Goal: Information Seeking & Learning: Learn about a topic

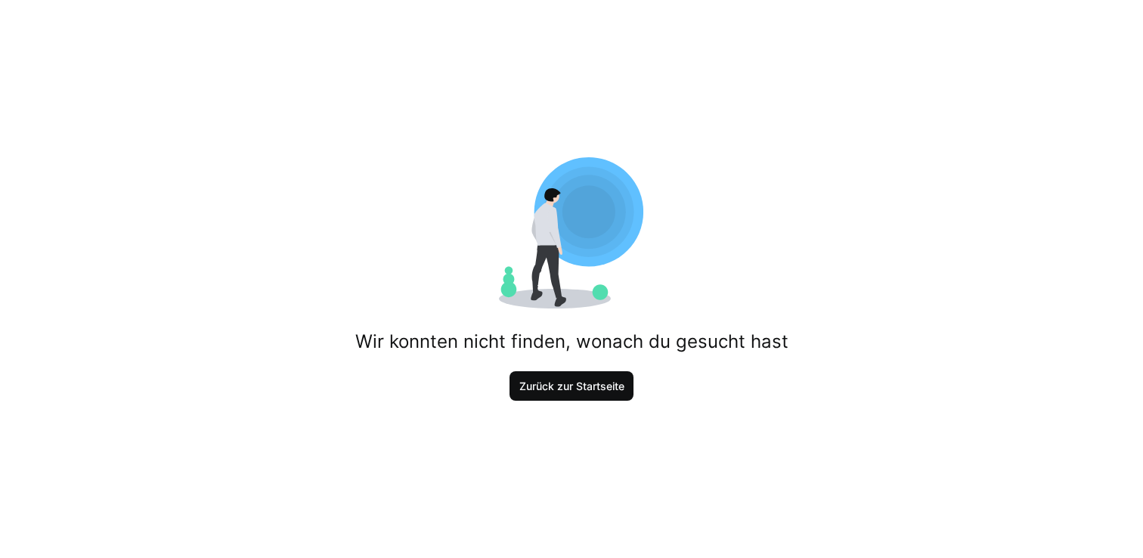
click at [592, 376] on span "Zurück zur Startseite" at bounding box center [571, 386] width 125 height 30
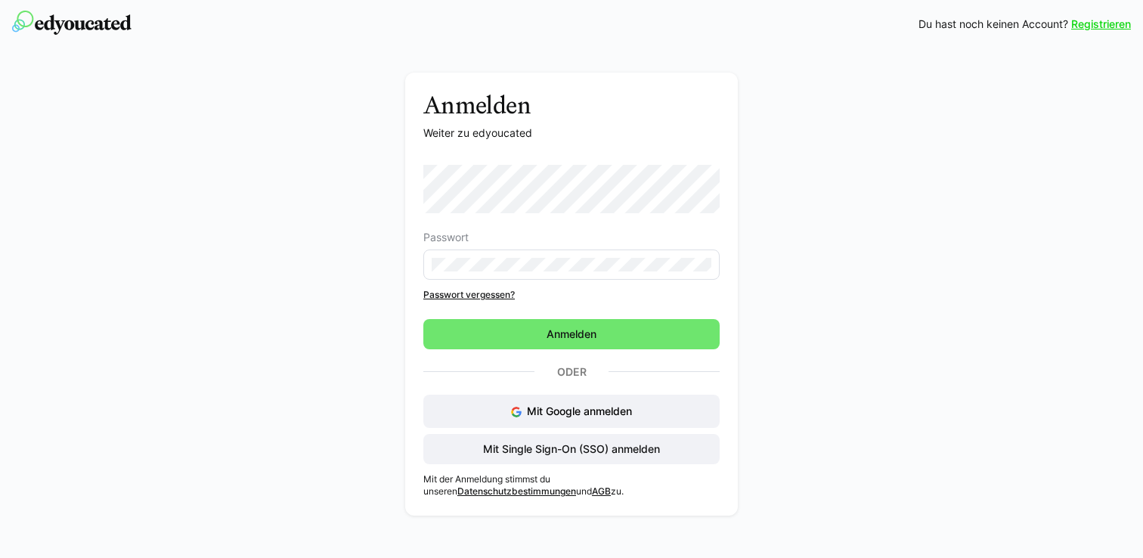
click at [258, 338] on div "Anmelden Weiter zu edyoucated Passwort Passwort vergessen? Anmelden Oder Mit Go…" at bounding box center [572, 298] width 852 height 450
click at [503, 410] on button "Mit Google anmelden" at bounding box center [571, 410] width 296 height 33
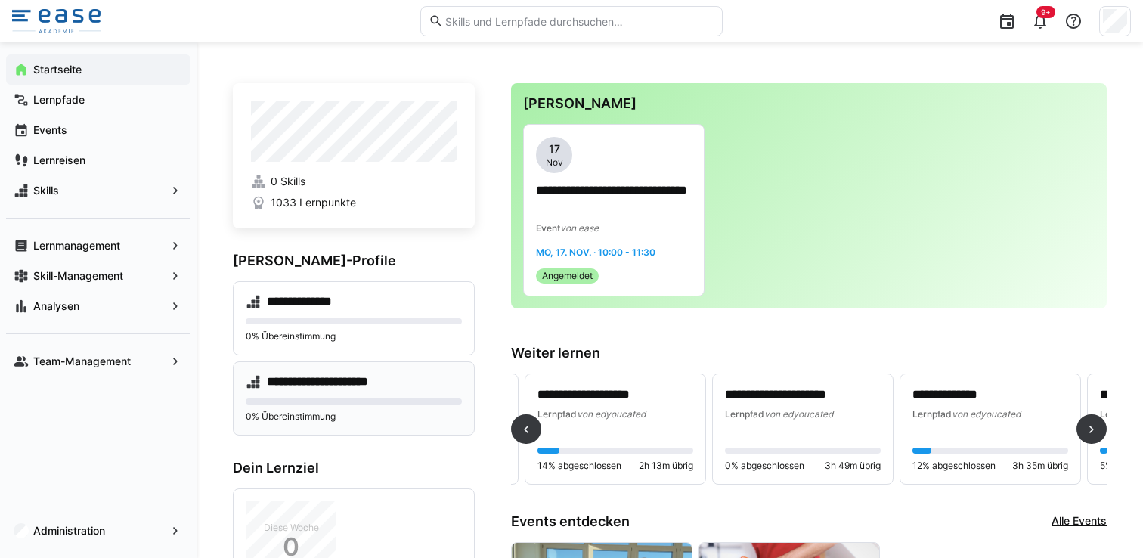
scroll to position [0, 550]
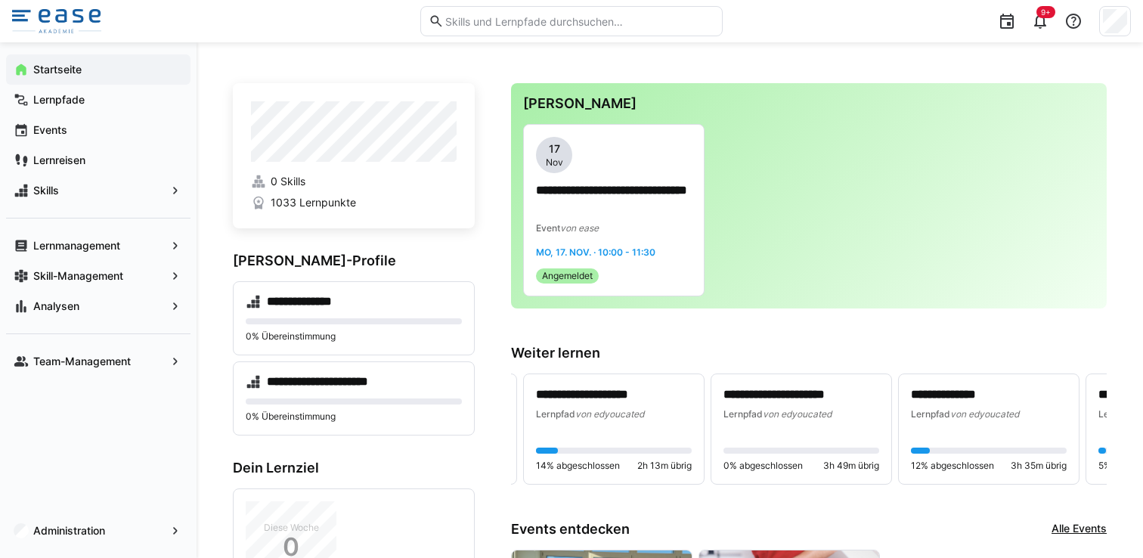
click at [503, 21] on input "text" at bounding box center [579, 21] width 271 height 14
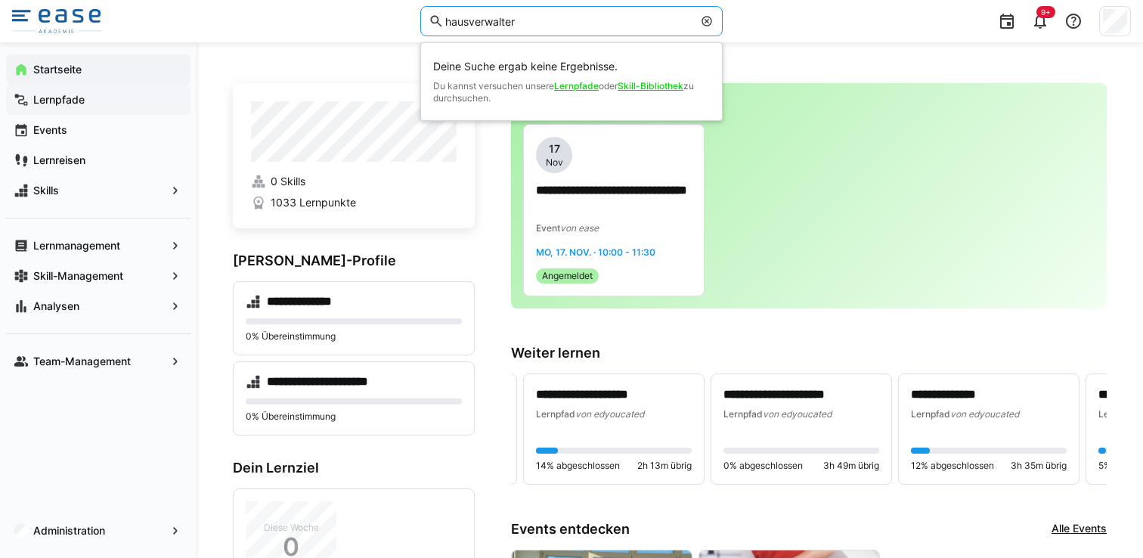
type input "hausverwalter"
click at [0, 0] on app-navigation-label "Lernpfade" at bounding box center [0, 0] width 0 height 0
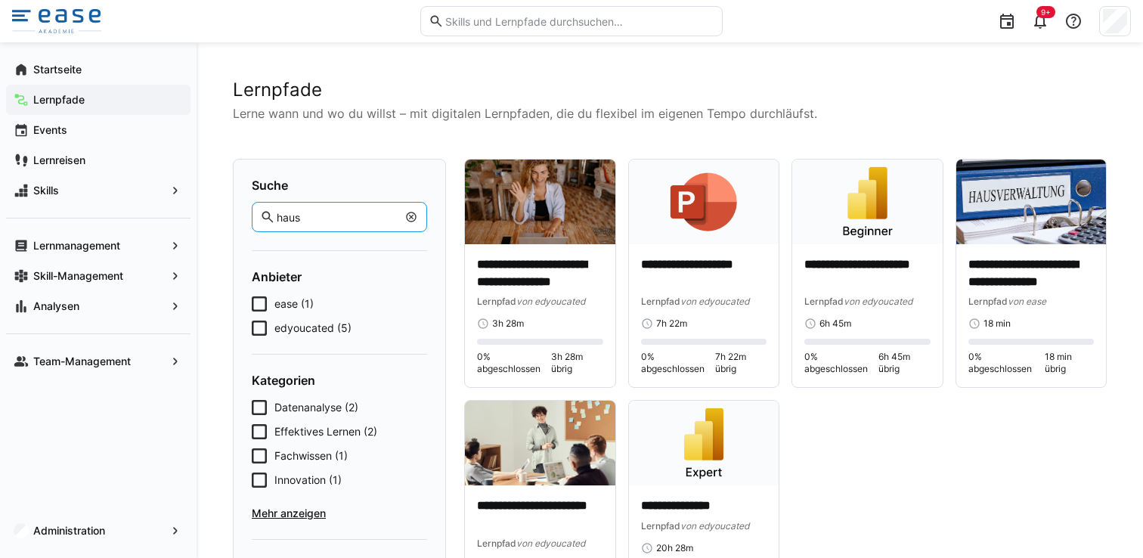
type input "haus"
click at [257, 305] on icon at bounding box center [259, 303] width 15 height 15
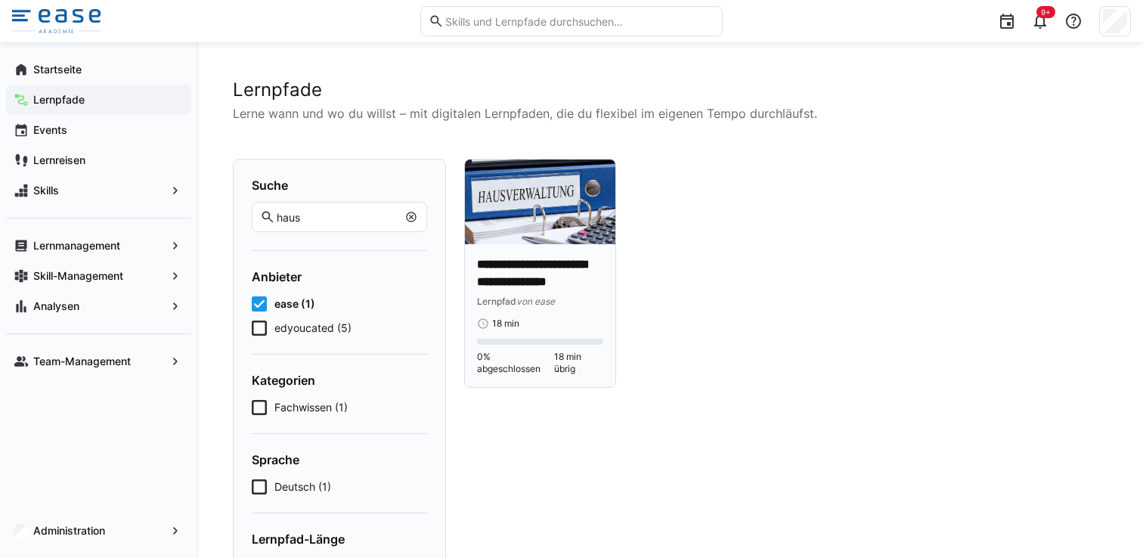
click at [523, 275] on p "**********" at bounding box center [540, 273] width 126 height 35
